Goal: Information Seeking & Learning: Check status

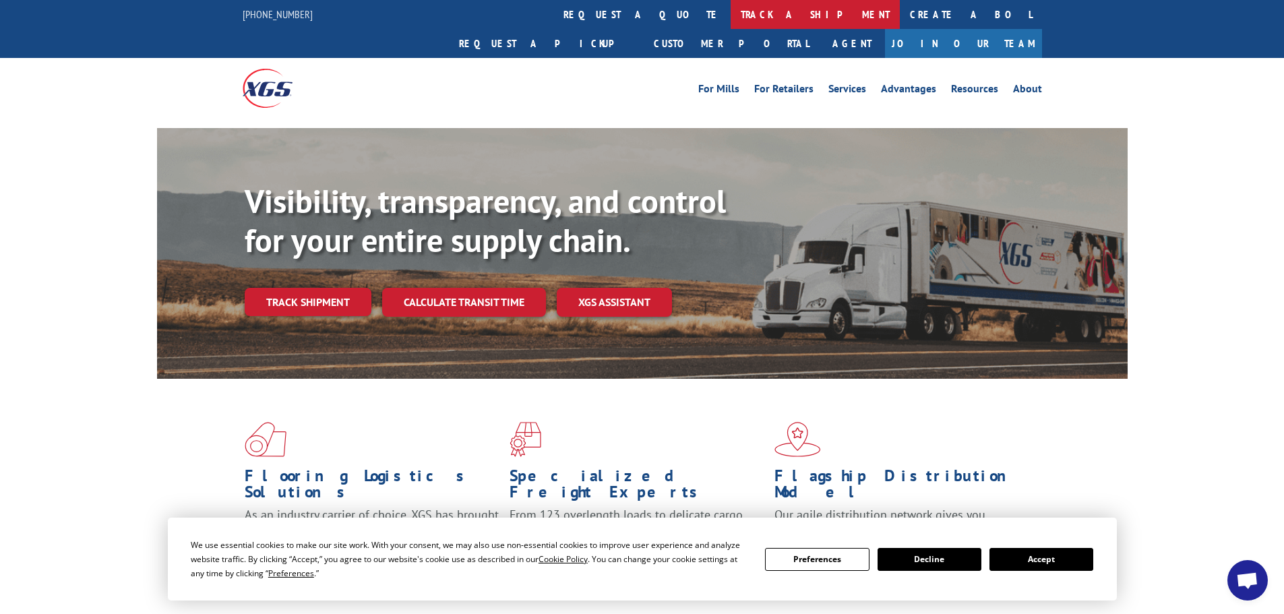
click at [731, 18] on link "track a shipment" at bounding box center [815, 14] width 169 height 29
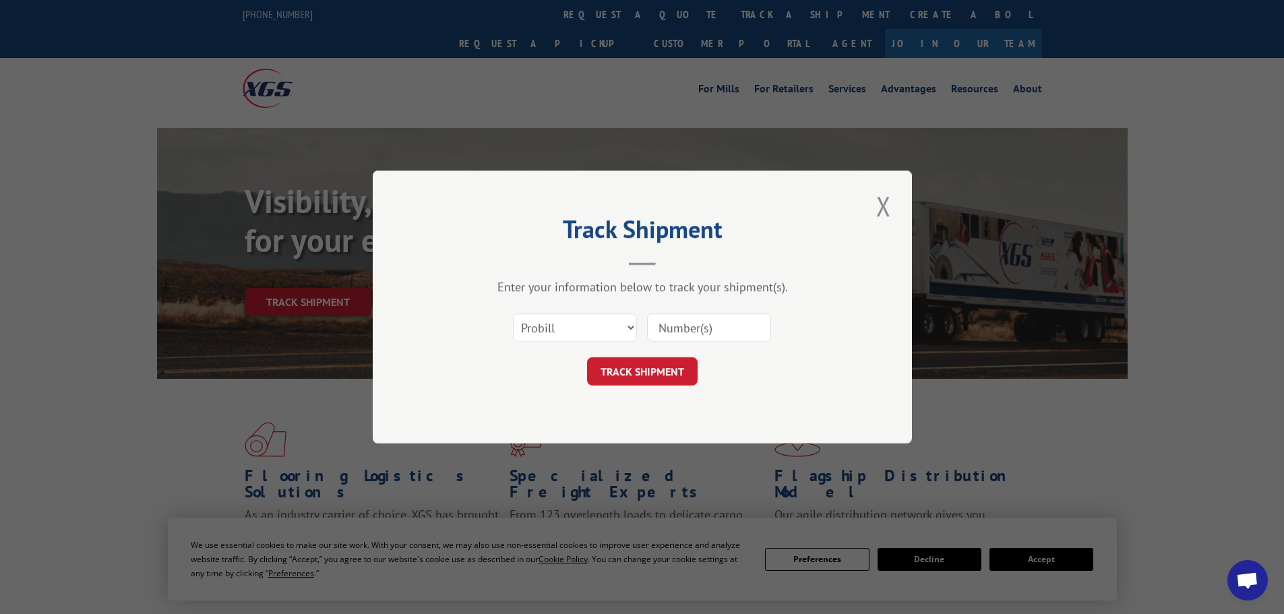
click at [697, 336] on input at bounding box center [709, 327] width 124 height 28
paste input "17509536"
type input "17509536"
click at [661, 368] on button "TRACK SHIPMENT" at bounding box center [642, 371] width 111 height 28
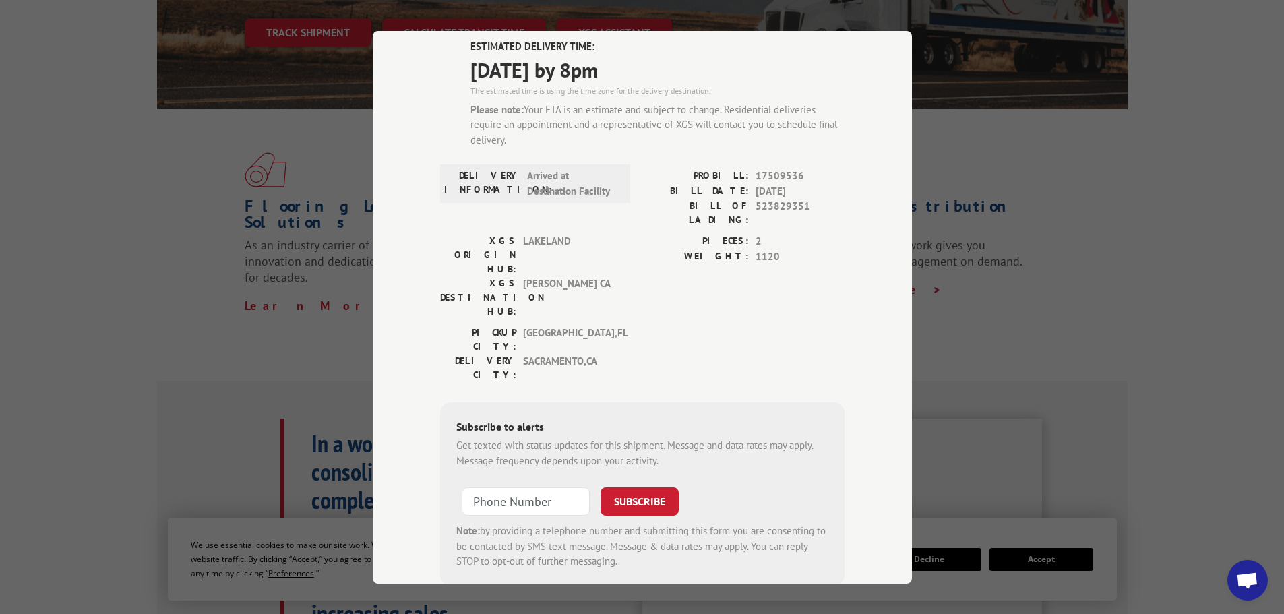
scroll to position [116, 0]
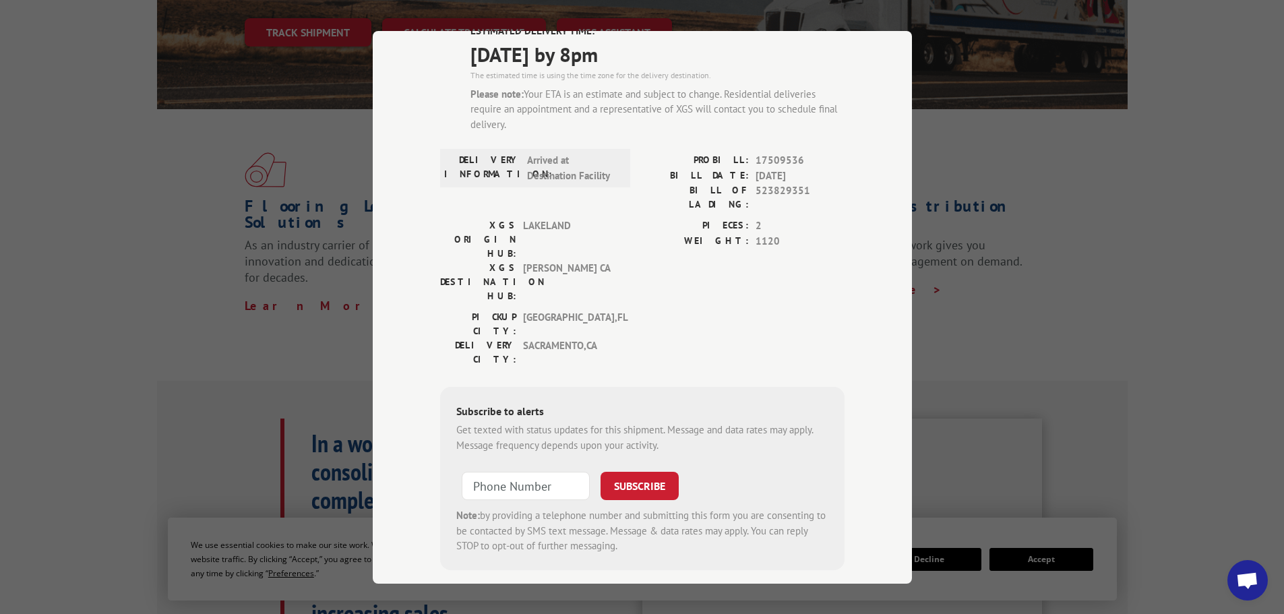
click at [781, 191] on span "523829351" at bounding box center [799, 197] width 89 height 28
copy span "523829351"
